Goal: Navigation & Orientation: Find specific page/section

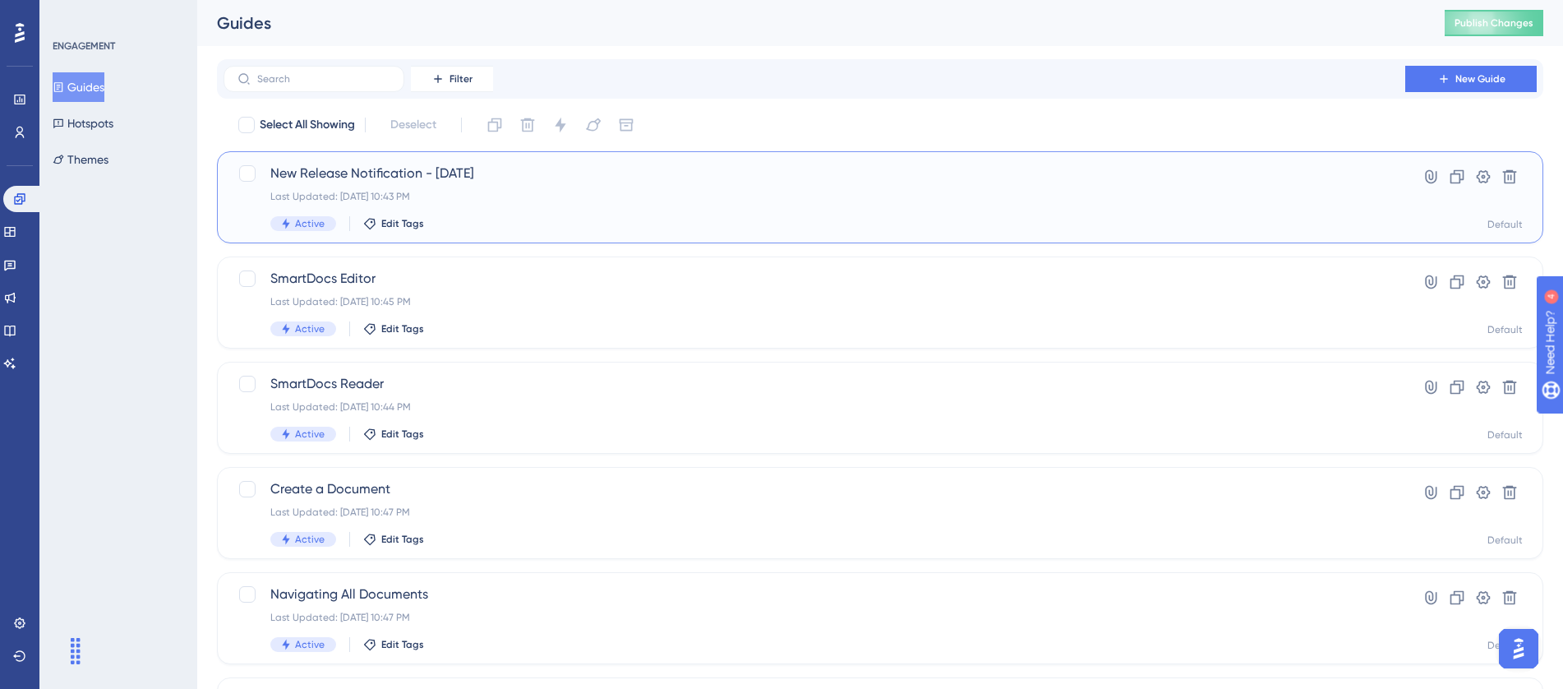
click at [406, 184] on div "New Release Notification - [DATE] Last Updated: [DATE] 10:43 PM Active Edit Tags" at bounding box center [814, 197] width 1088 height 67
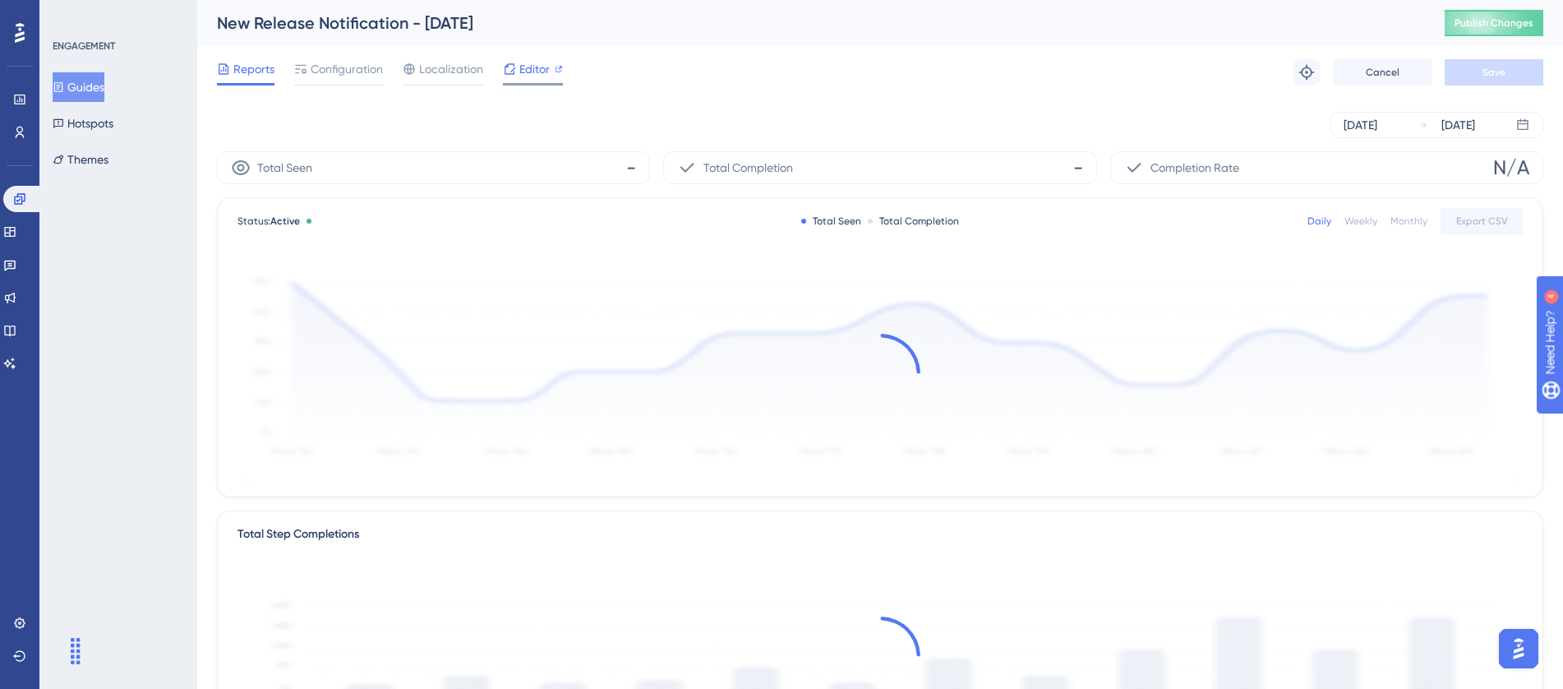
click at [523, 67] on span "Editor" at bounding box center [534, 69] width 30 height 20
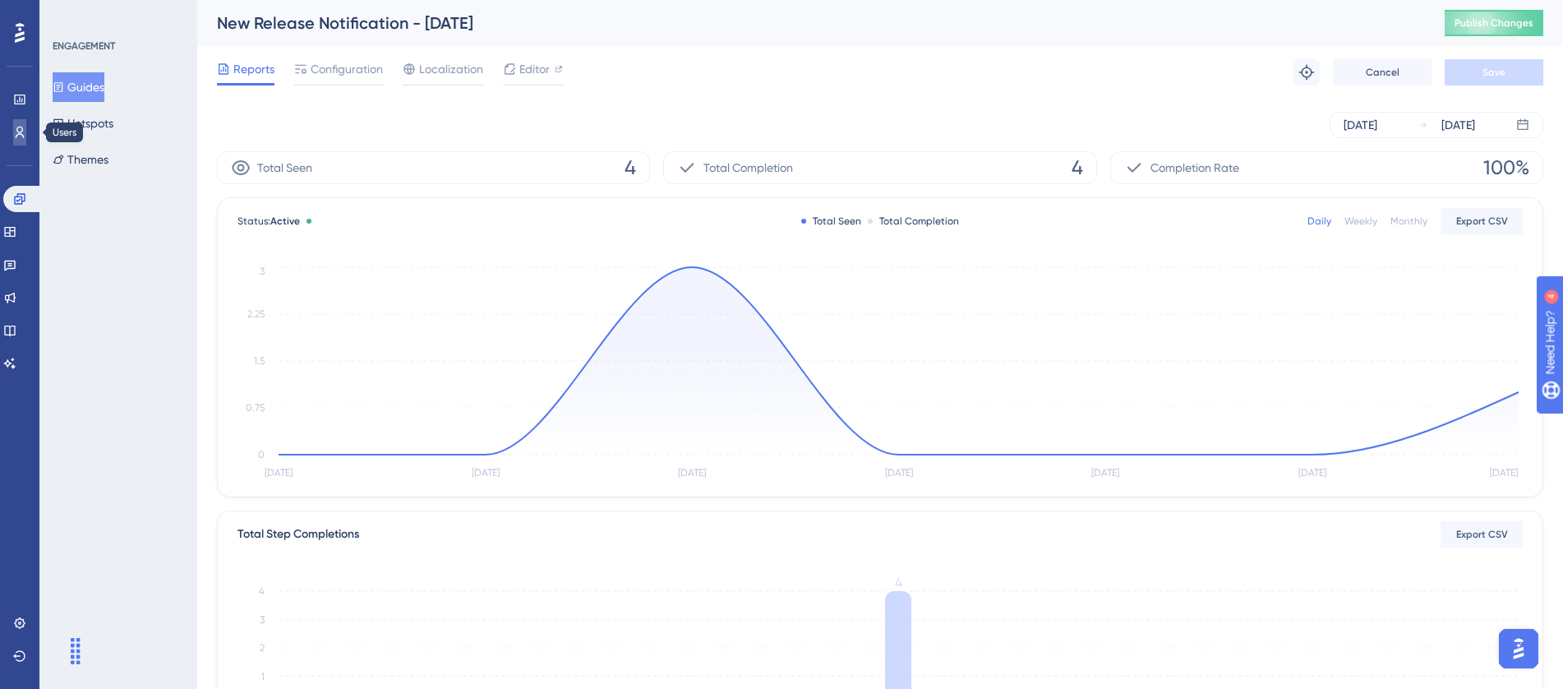
click at [13, 127] on link at bounding box center [19, 132] width 13 height 26
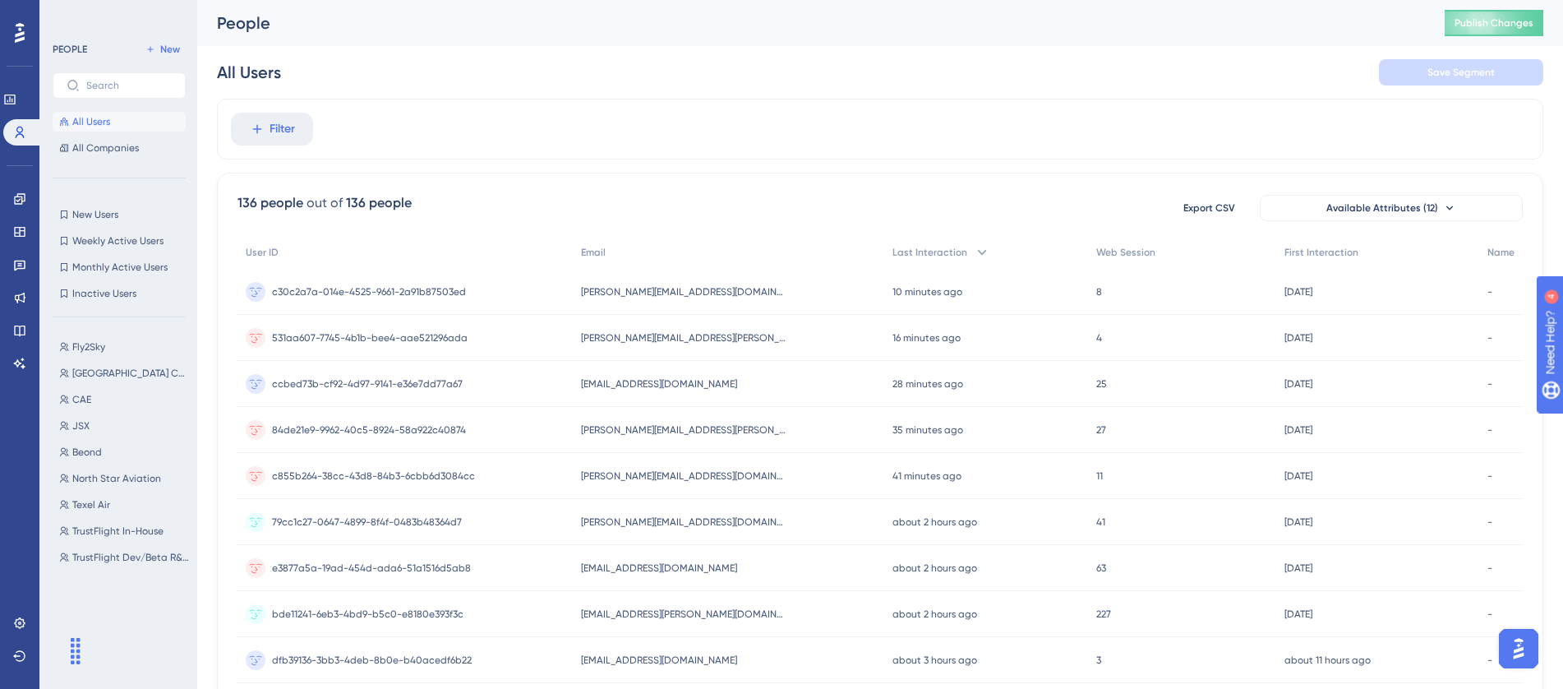
click at [26, 211] on div "Engagement" at bounding box center [19, 199] width 13 height 26
click at [20, 249] on div "Engagement Widgets Feedback Product Updates Knowledge Base AI Assistant" at bounding box center [19, 281] width 13 height 191
click at [23, 265] on icon at bounding box center [19, 264] width 13 height 13
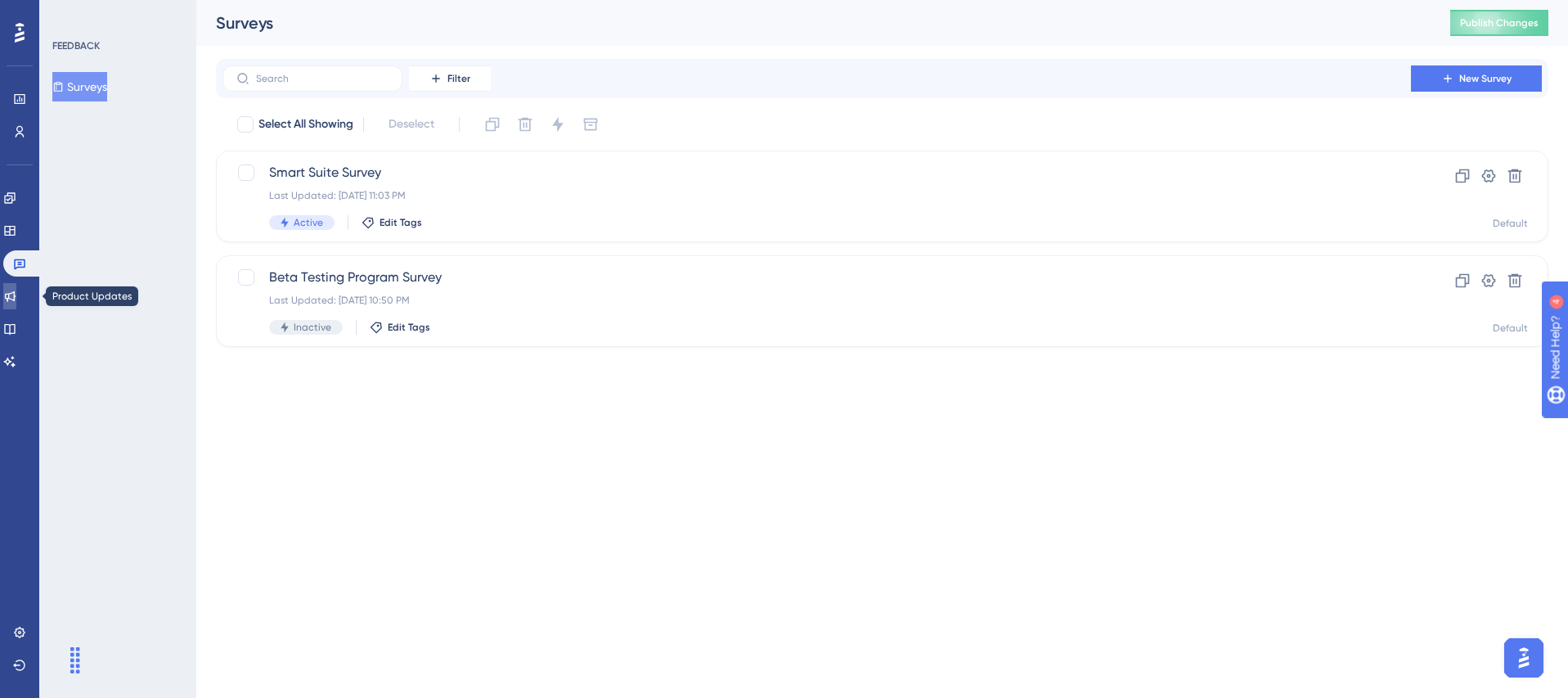
click at [16, 294] on icon at bounding box center [10, 297] width 11 height 11
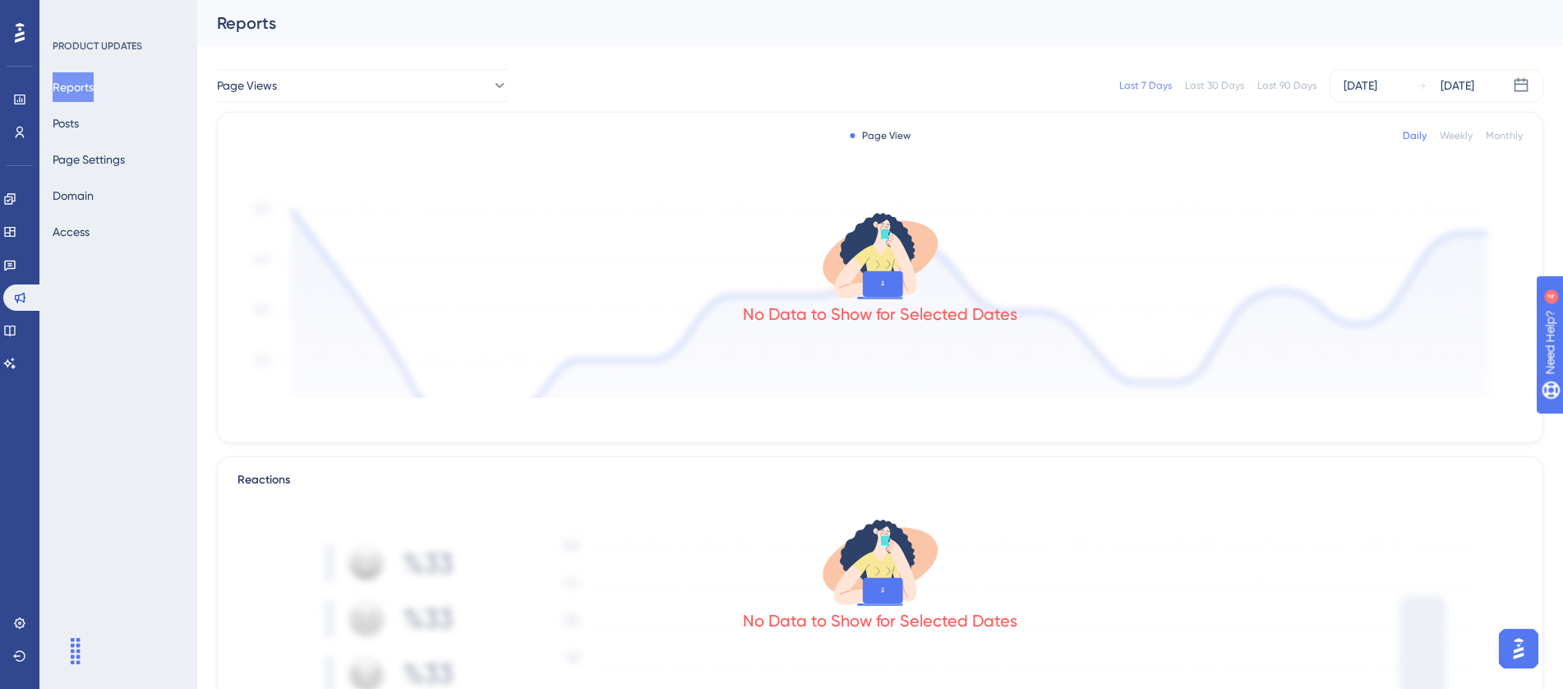
click at [127, 541] on div "PRODUCT UPDATES Reports Posts Page Settings Domain Access" at bounding box center [118, 344] width 158 height 689
click at [20, 302] on icon at bounding box center [19, 297] width 13 height 13
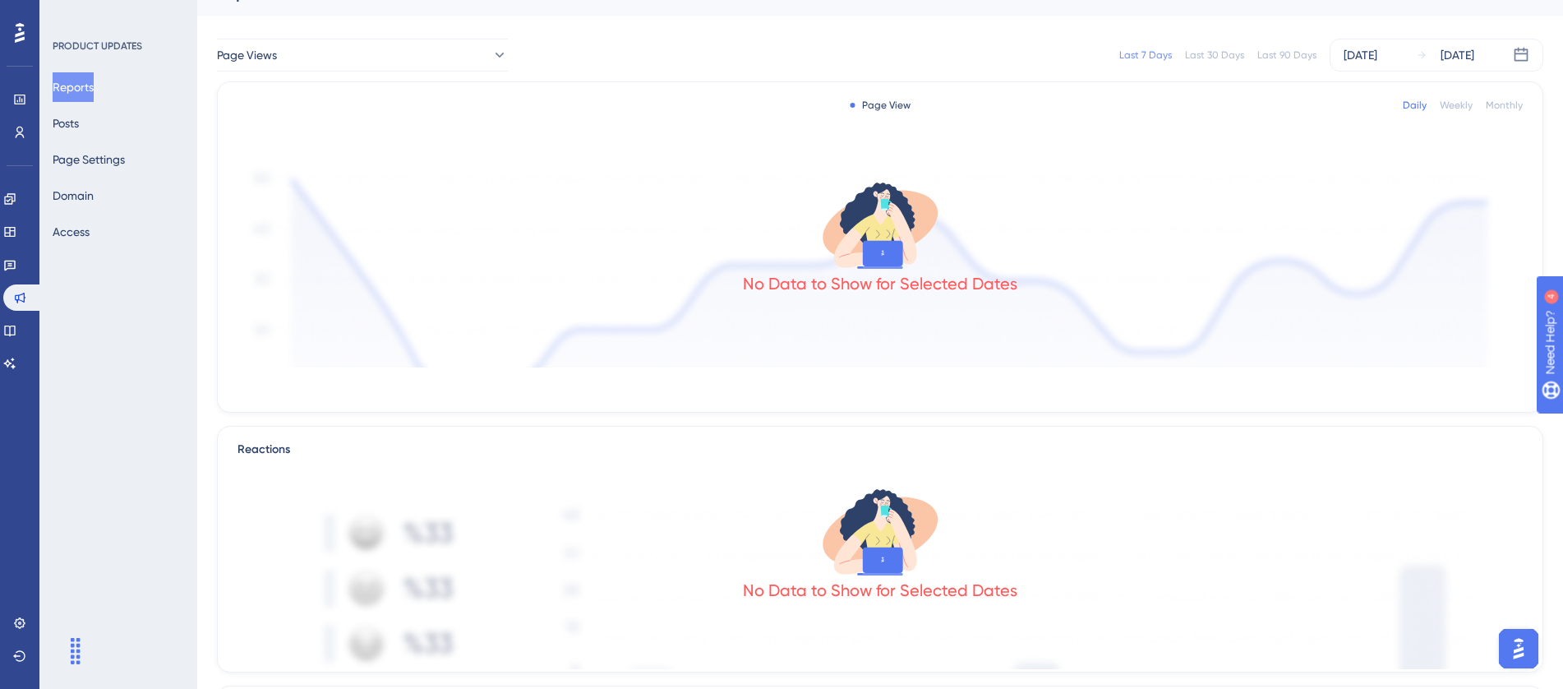
scroll to position [33, 0]
click at [13, 610] on link at bounding box center [19, 623] width 13 height 26
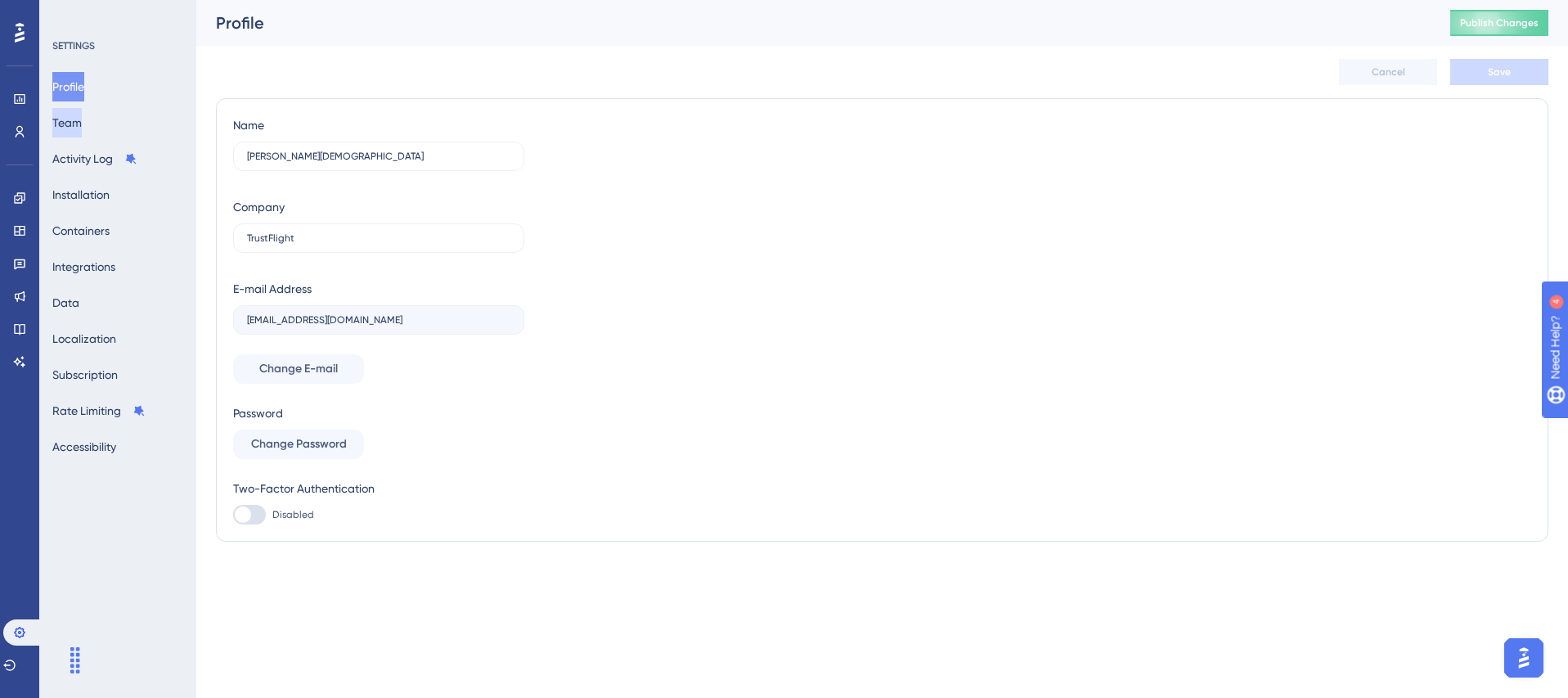
click at [82, 130] on button "Team" at bounding box center [68, 122] width 30 height 30
